Goal: Transaction & Acquisition: Book appointment/travel/reservation

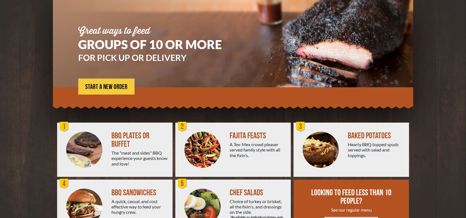
scroll to position [56, 0]
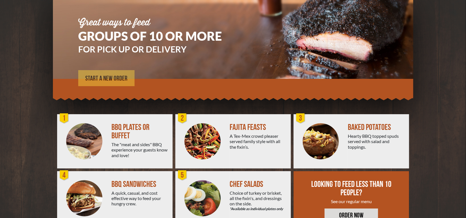
click at [102, 80] on span "START A NEW ORDER" at bounding box center [106, 78] width 42 height 7
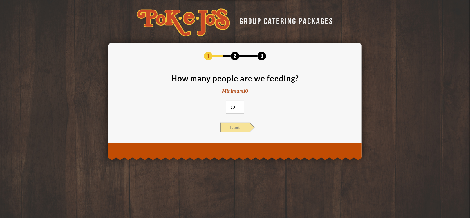
click at [235, 127] on span "Next" at bounding box center [235, 128] width 30 height 10
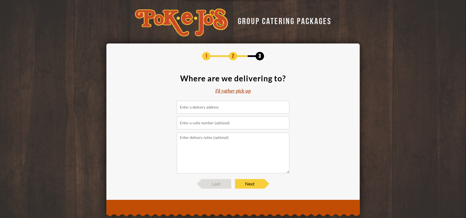
click at [232, 91] on div "I'd rather pick up" at bounding box center [232, 91] width 35 height 6
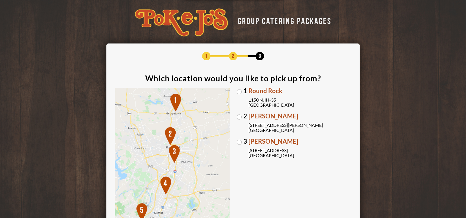
click at [238, 145] on label "3 [PERSON_NAME] [STREET_ADDRESS]" at bounding box center [293, 149] width 115 height 20
click at [0, 0] on input "3 [PERSON_NAME] [STREET_ADDRESS]" at bounding box center [0, 0] width 0 height 0
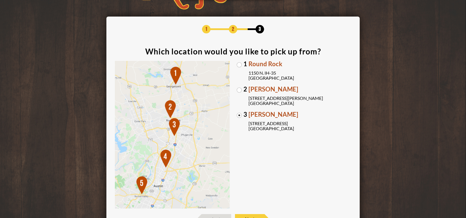
scroll to position [75, 0]
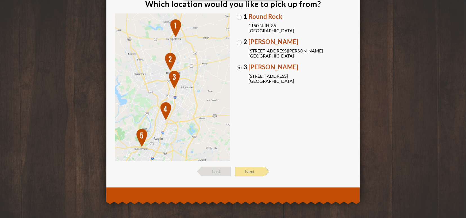
click at [260, 172] on span "Next" at bounding box center [250, 172] width 30 height 10
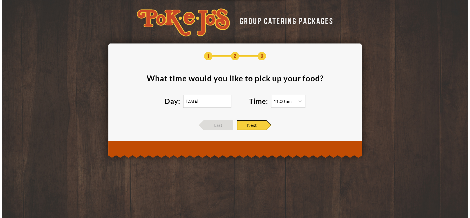
scroll to position [0, 0]
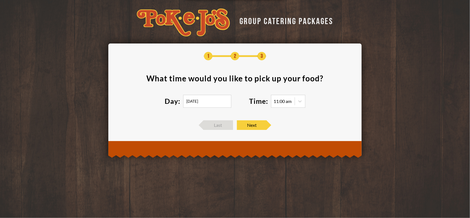
click at [190, 102] on input "[DATE]" at bounding box center [207, 101] width 48 height 13
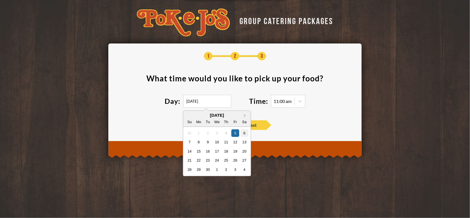
click at [245, 131] on div "6" at bounding box center [244, 133] width 8 height 8
type input "[DATE]"
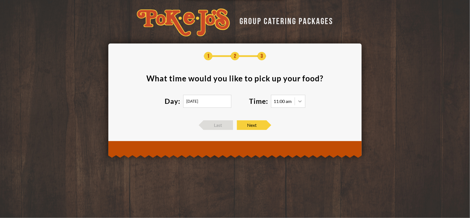
click at [300, 103] on icon at bounding box center [300, 102] width 6 height 6
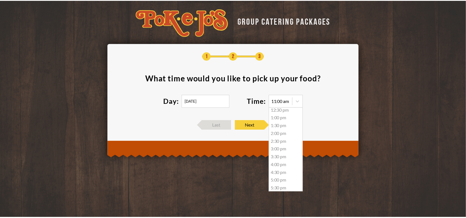
scroll to position [36, 0]
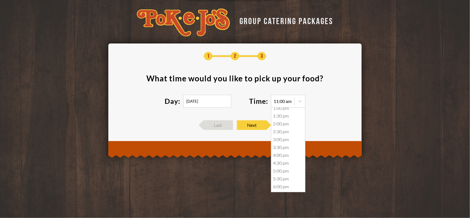
click at [278, 171] on div "5:00 pm" at bounding box center [288, 171] width 34 height 8
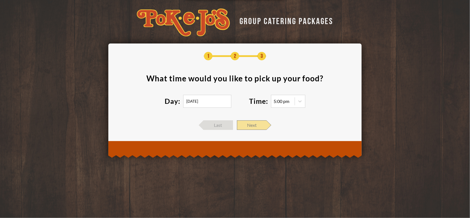
click at [260, 125] on span "Next" at bounding box center [252, 126] width 30 height 10
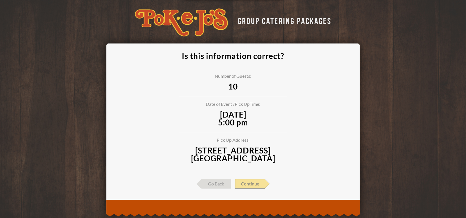
click at [250, 181] on span "Continue" at bounding box center [250, 184] width 30 height 10
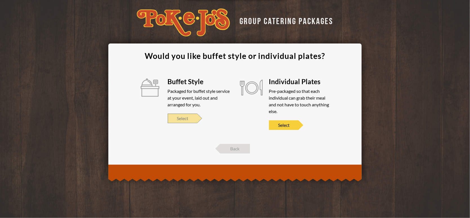
click at [179, 115] on span "Select" at bounding box center [183, 119] width 30 height 10
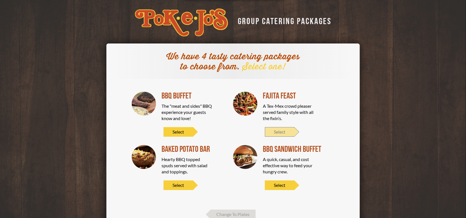
click at [282, 132] on span "Select" at bounding box center [280, 132] width 30 height 10
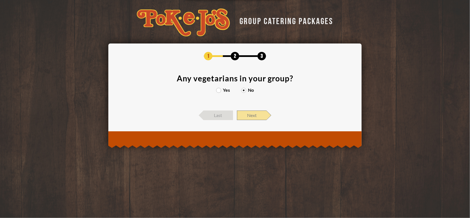
click at [251, 116] on span "Next" at bounding box center [252, 116] width 30 height 10
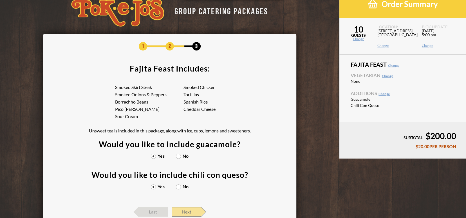
scroll to position [0, 0]
